Goal: Task Accomplishment & Management: Manage account settings

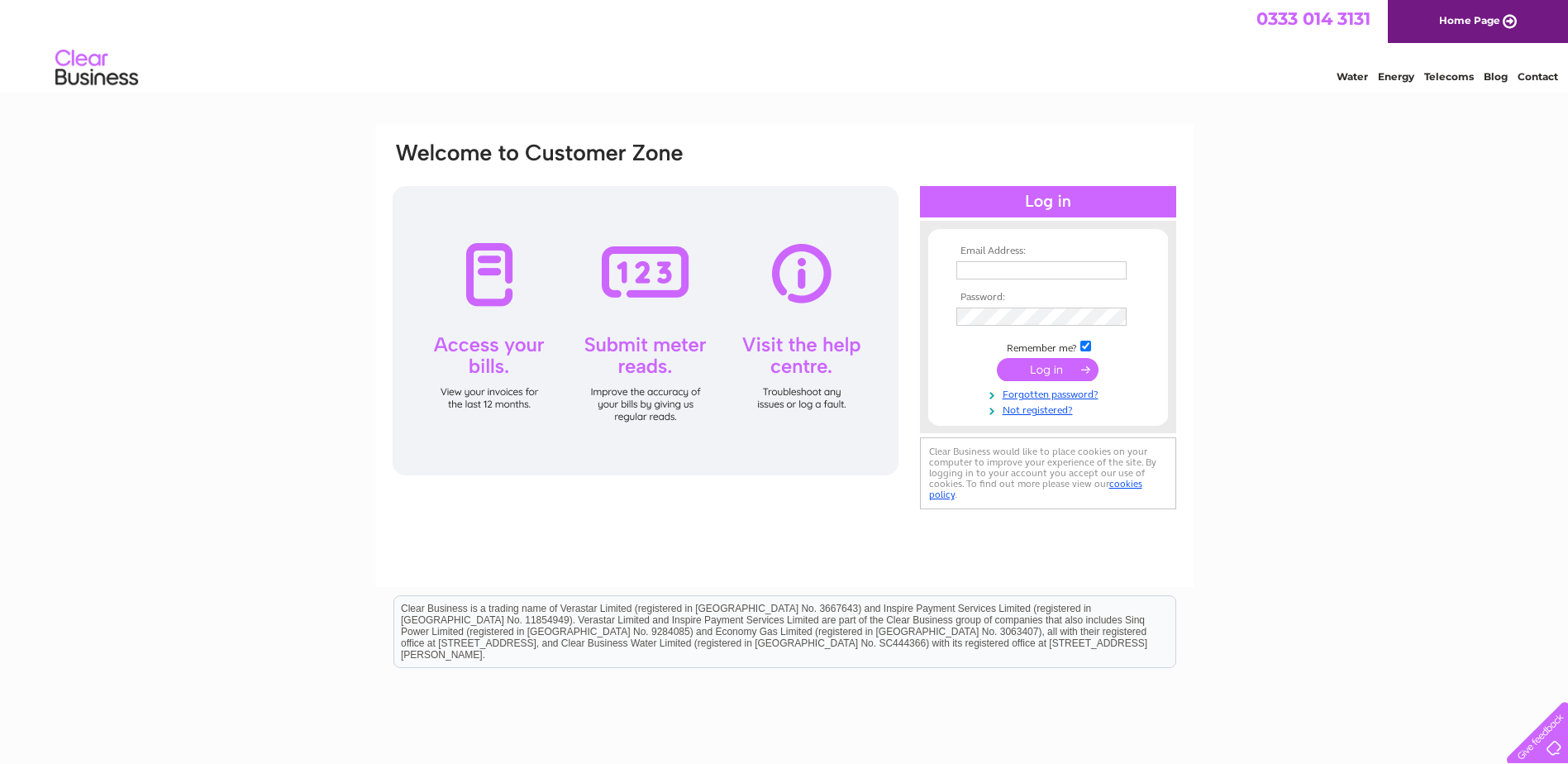
type input "[EMAIL_ADDRESS][DOMAIN_NAME]"
click at [1029, 371] on input "submit" at bounding box center [1047, 369] width 102 height 23
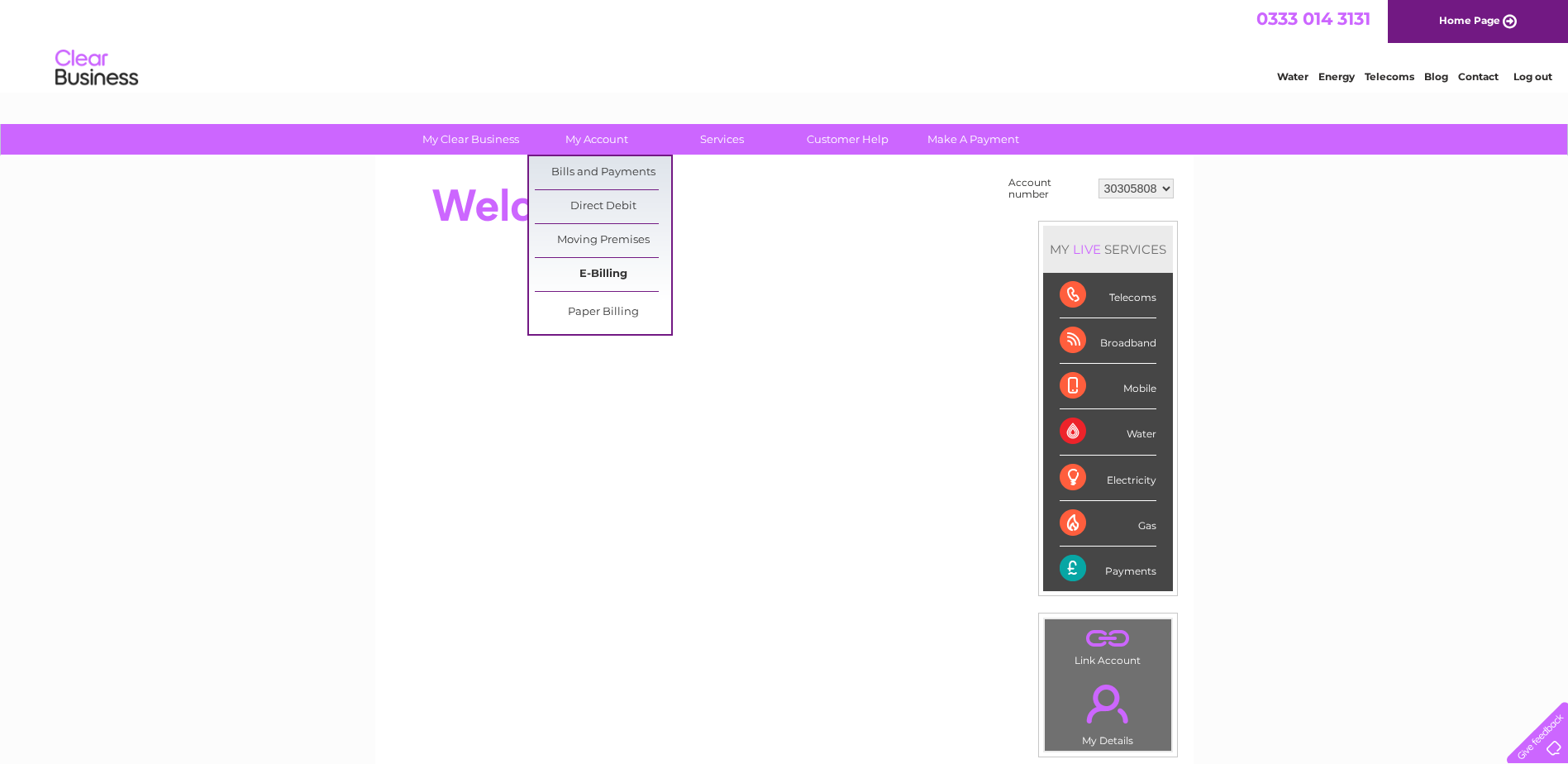
click at [606, 277] on link "E-Billing" at bounding box center [604, 274] width 137 height 33
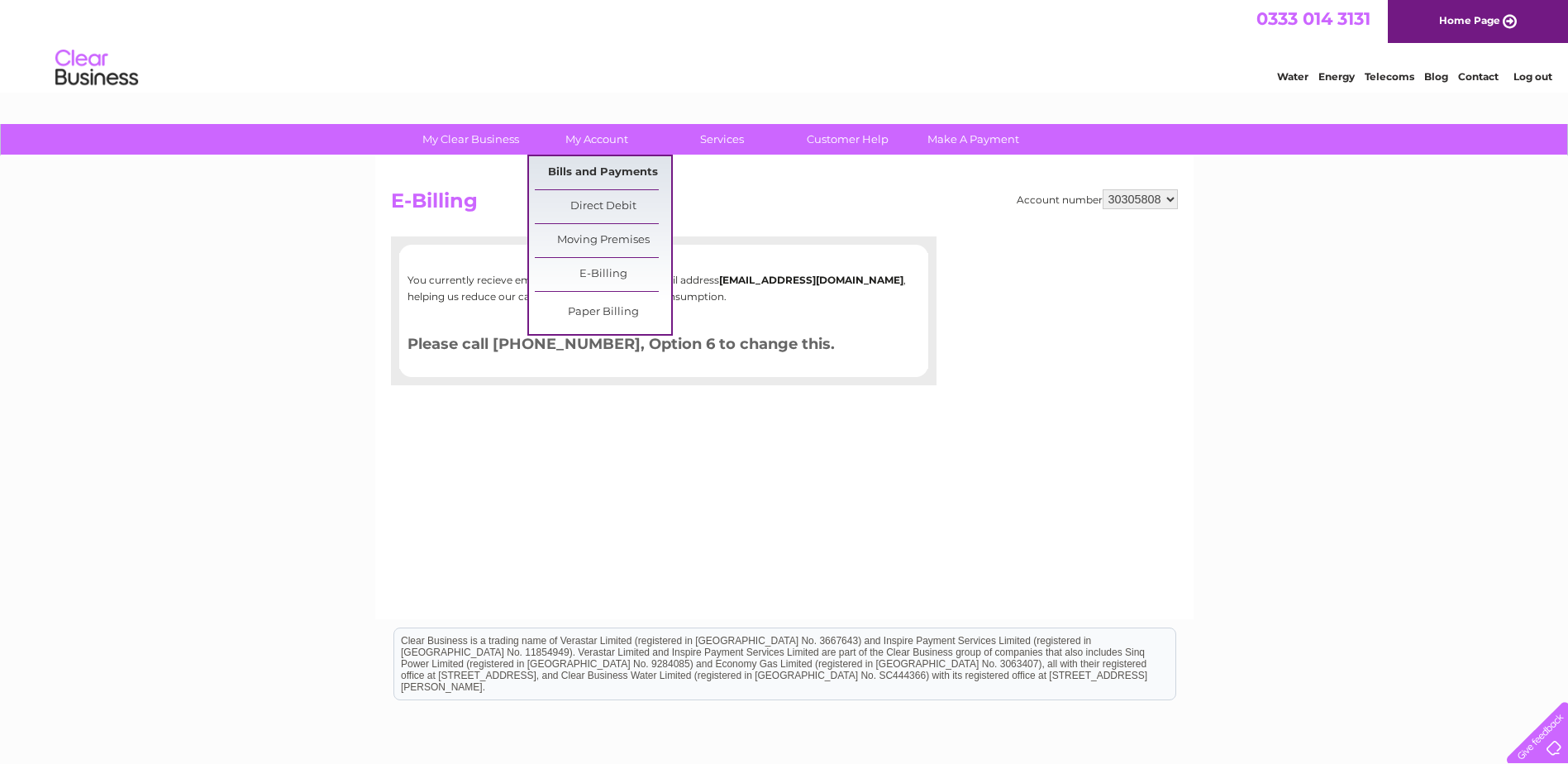
click at [591, 176] on link "Bills and Payments" at bounding box center [604, 173] width 137 height 33
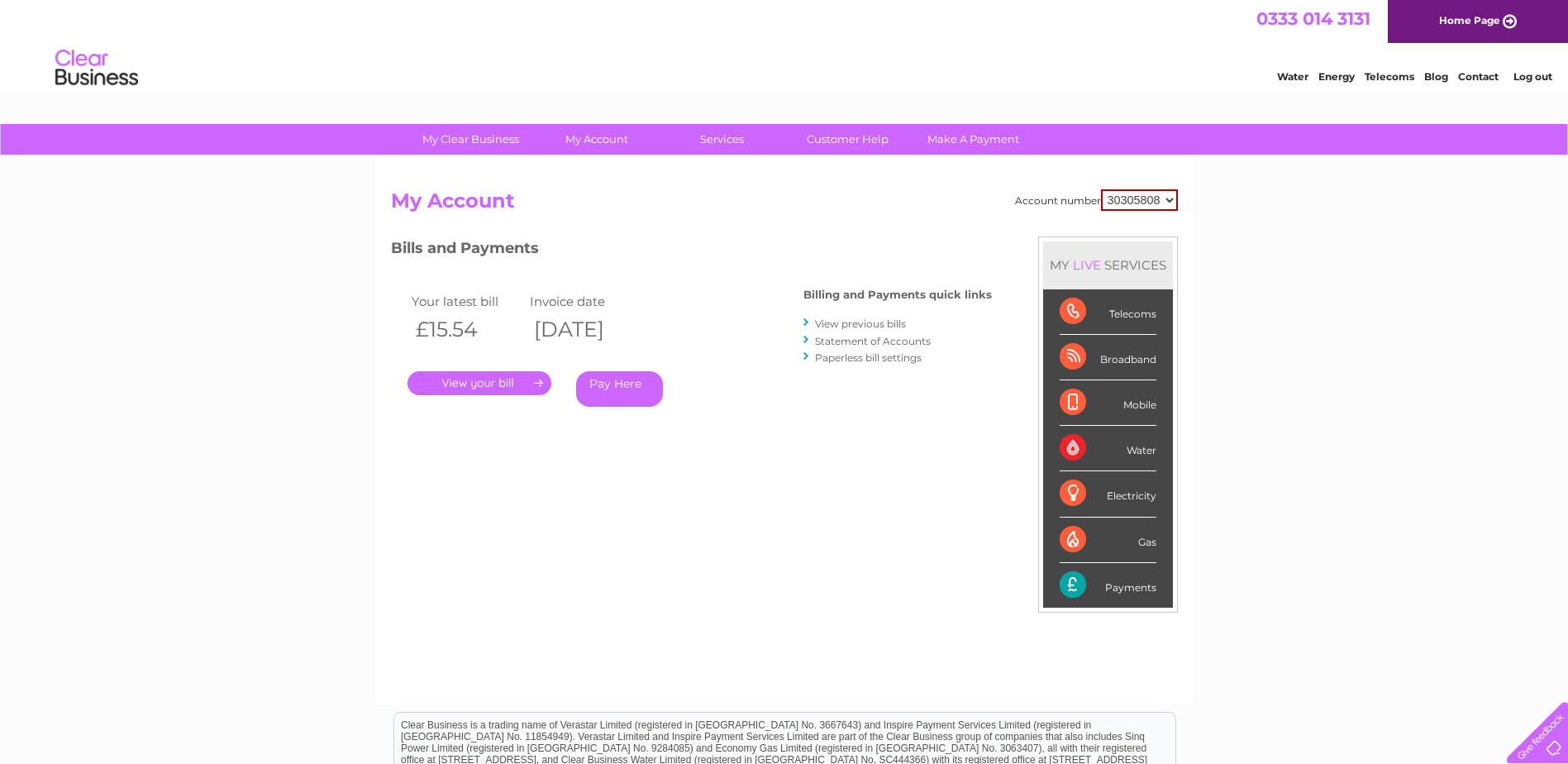
click at [505, 386] on link "." at bounding box center [479, 382] width 144 height 24
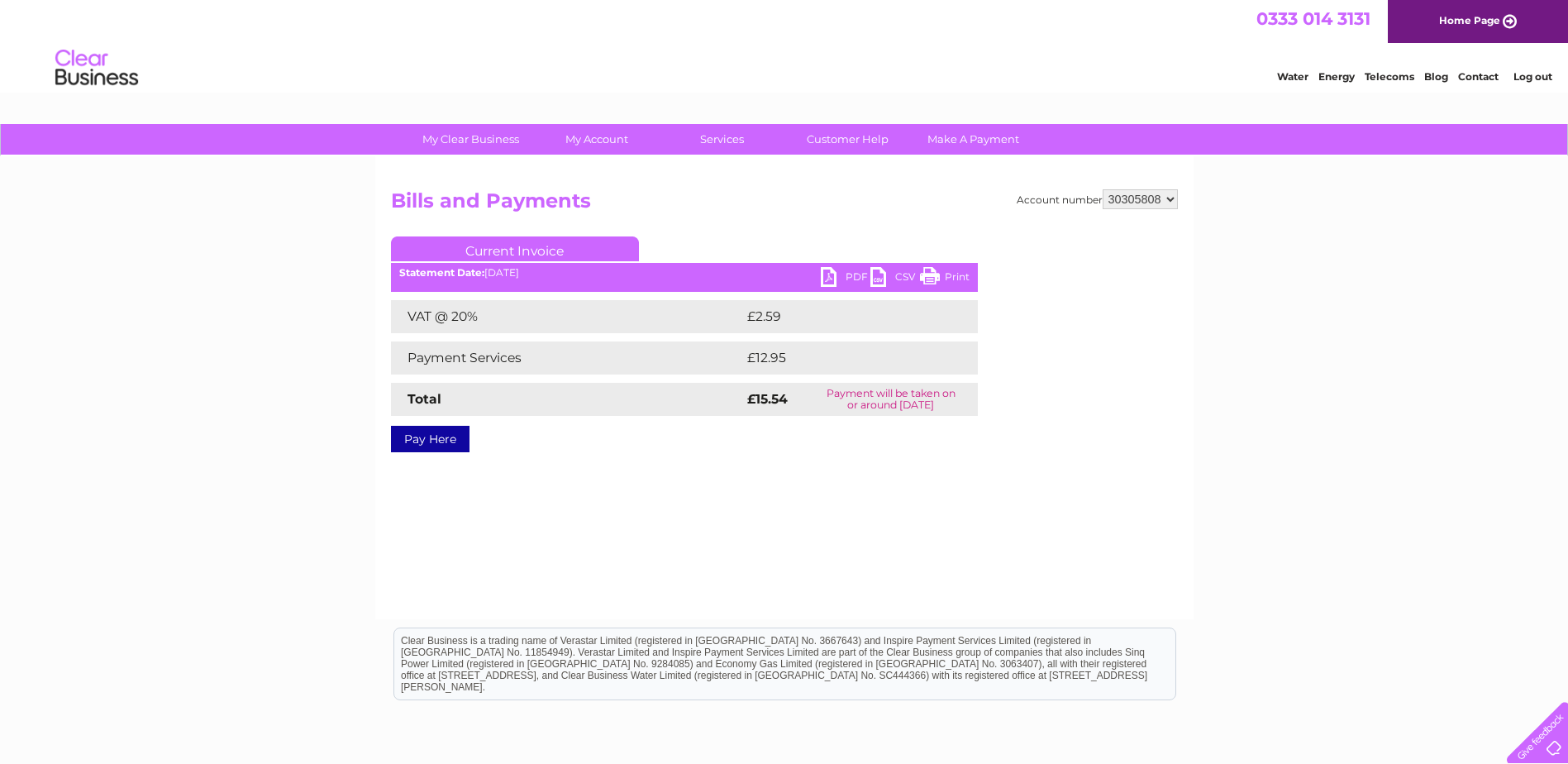
drag, startPoint x: 961, startPoint y: 273, endPoint x: 75, endPoint y: 97, distance: 903.3
click at [961, 273] on link "Print" at bounding box center [944, 278] width 49 height 24
